Goal: Information Seeking & Learning: Compare options

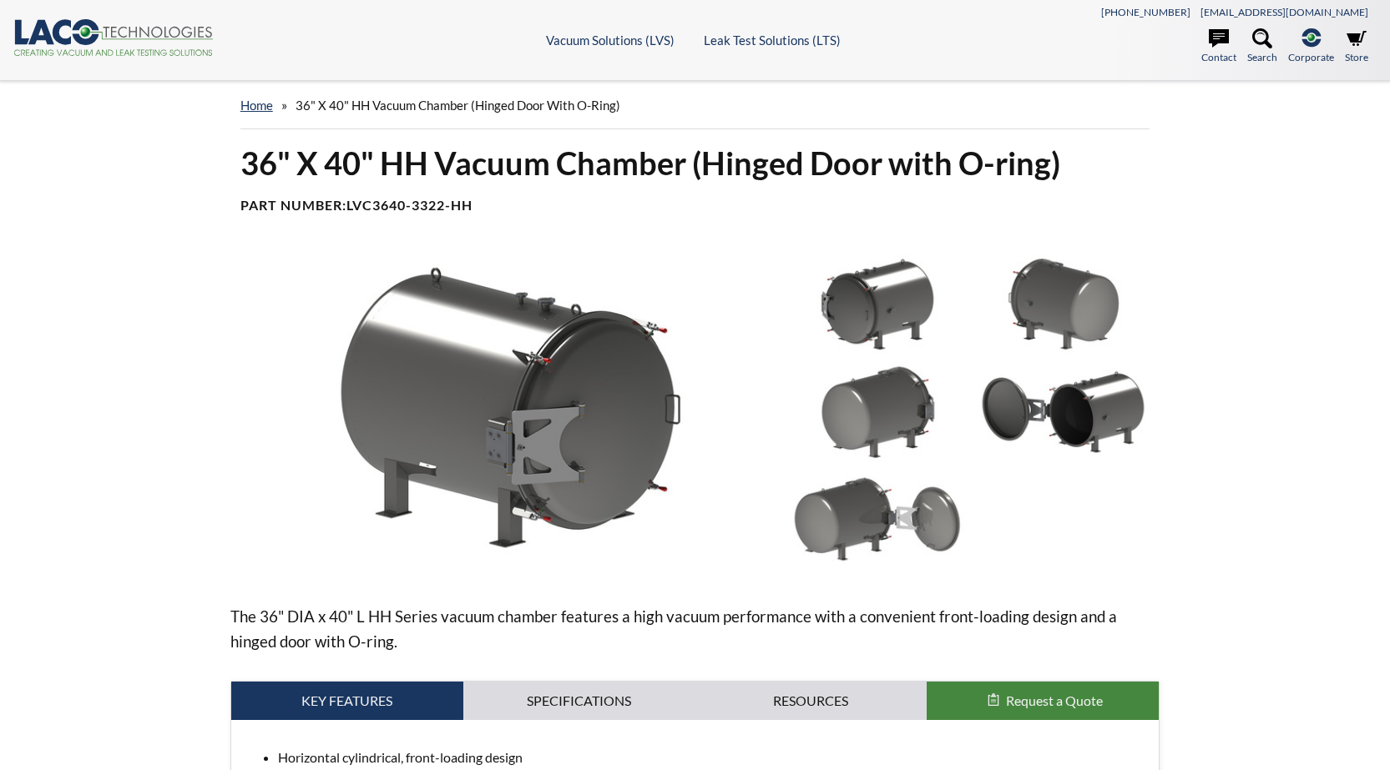
select select "Pripomoček za prevajanje jezikov"
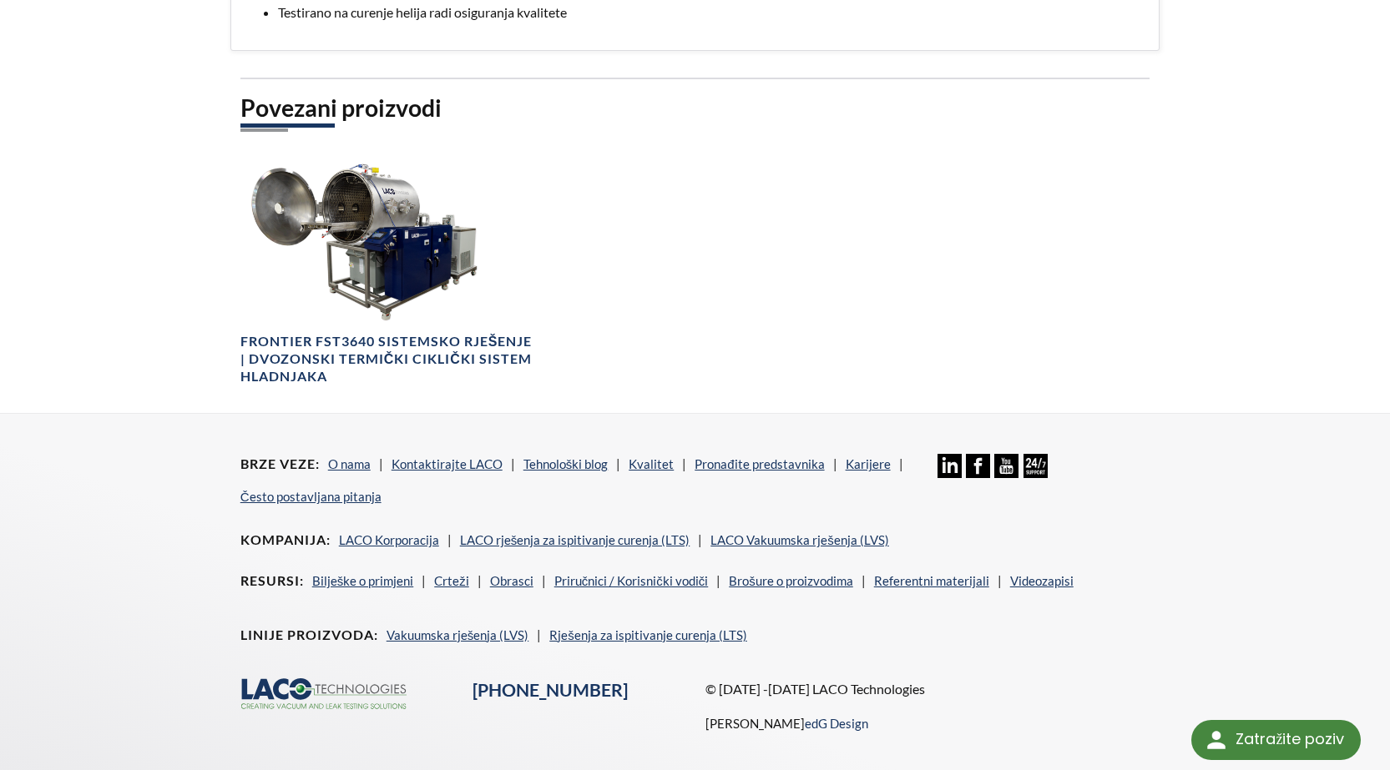
scroll to position [946, 0]
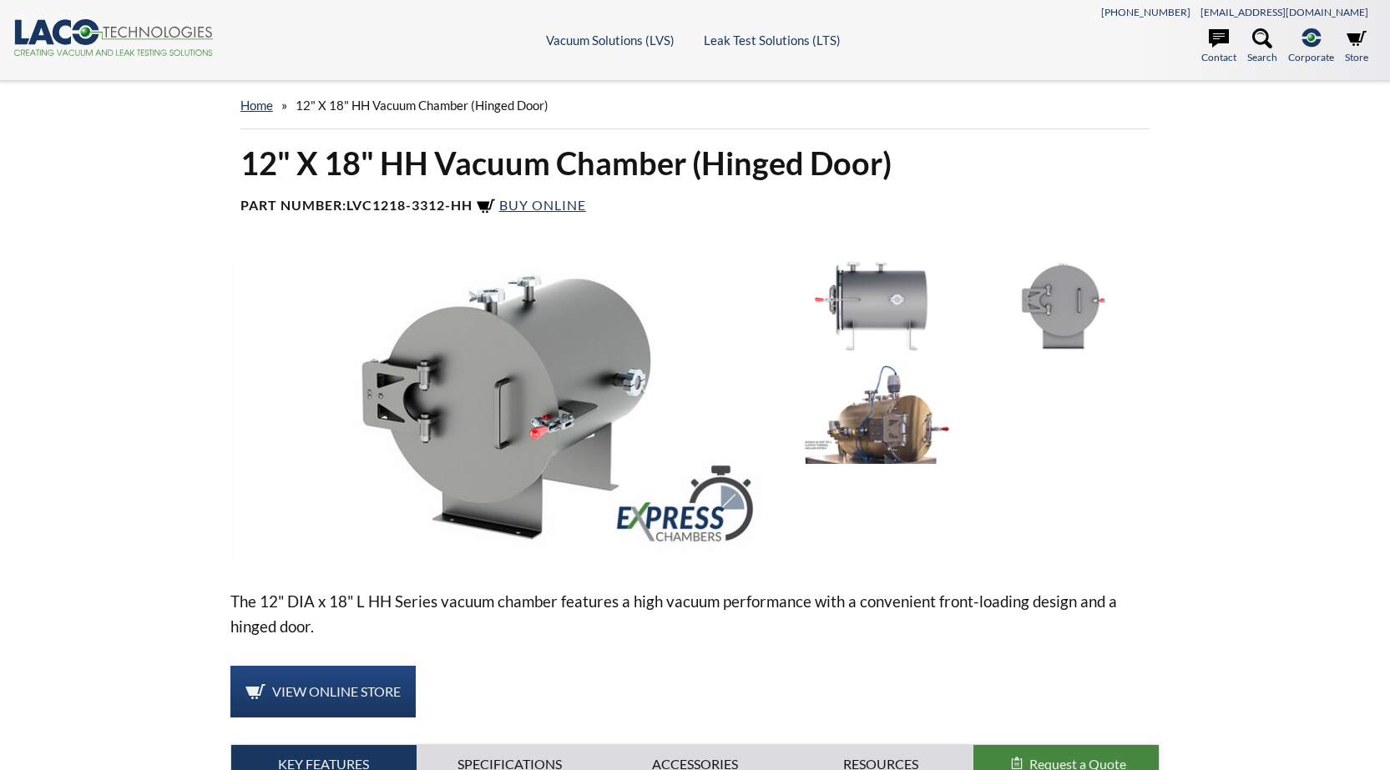
select select "Pripomoček za prevajanje jezikov"
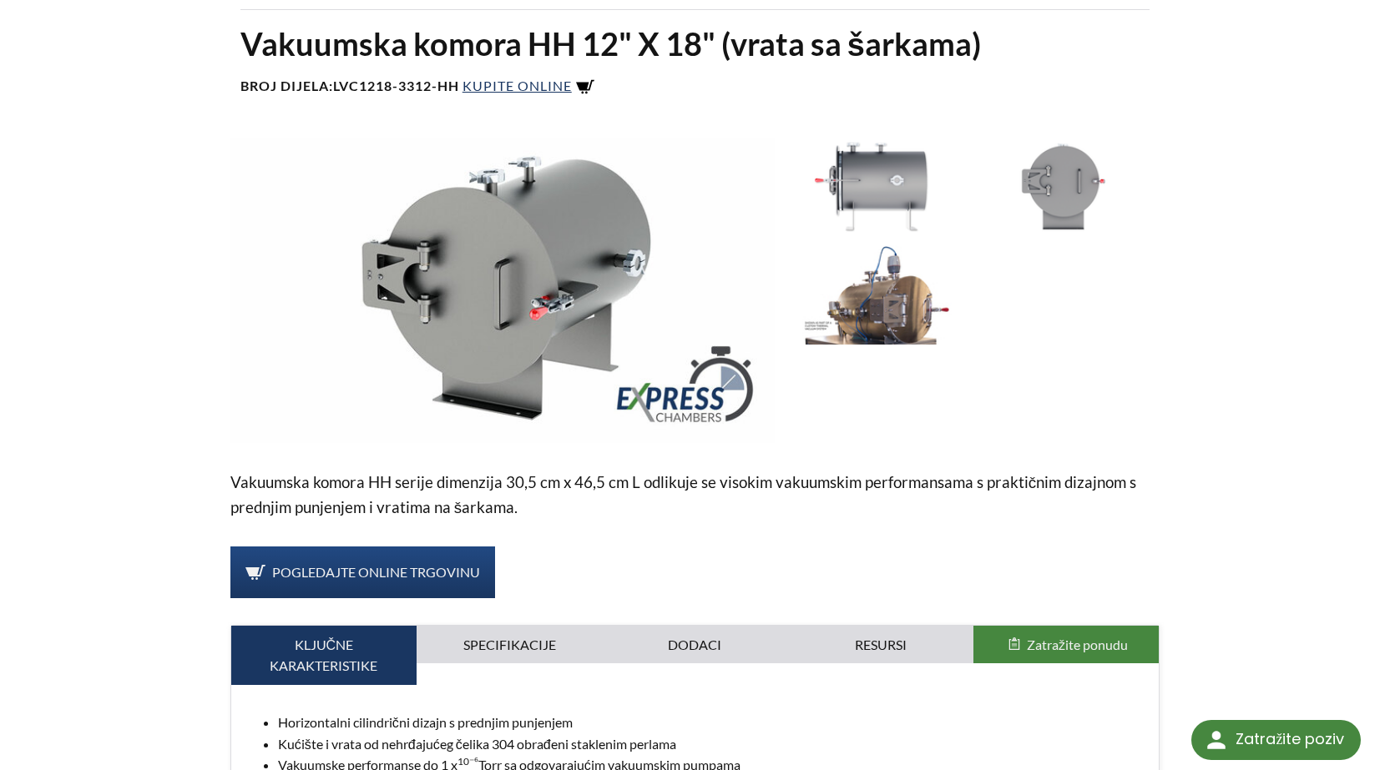
scroll to position [250, 0]
